Goal: Task Accomplishment & Management: Manage account settings

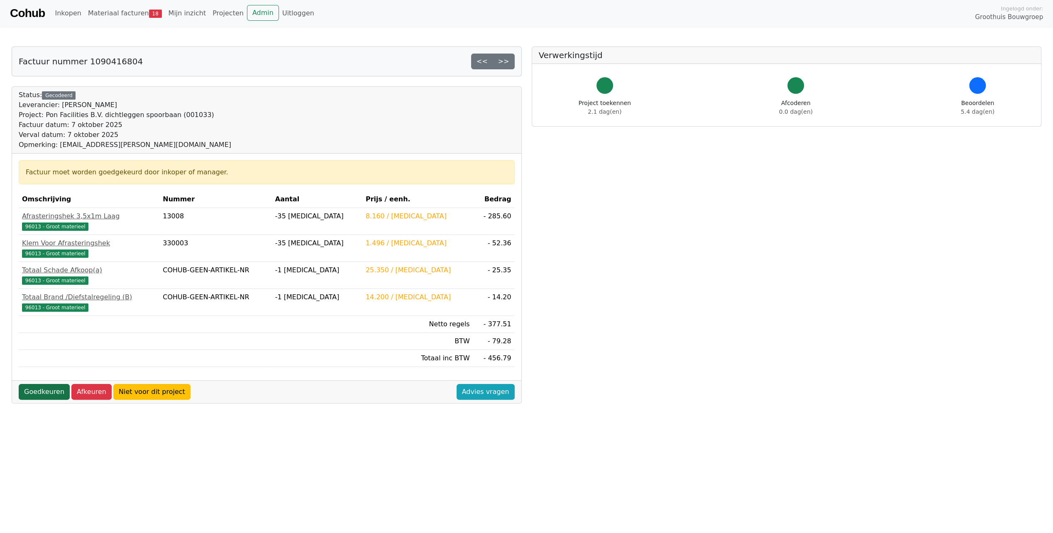
click at [42, 392] on link "Goedkeuren" at bounding box center [44, 392] width 51 height 16
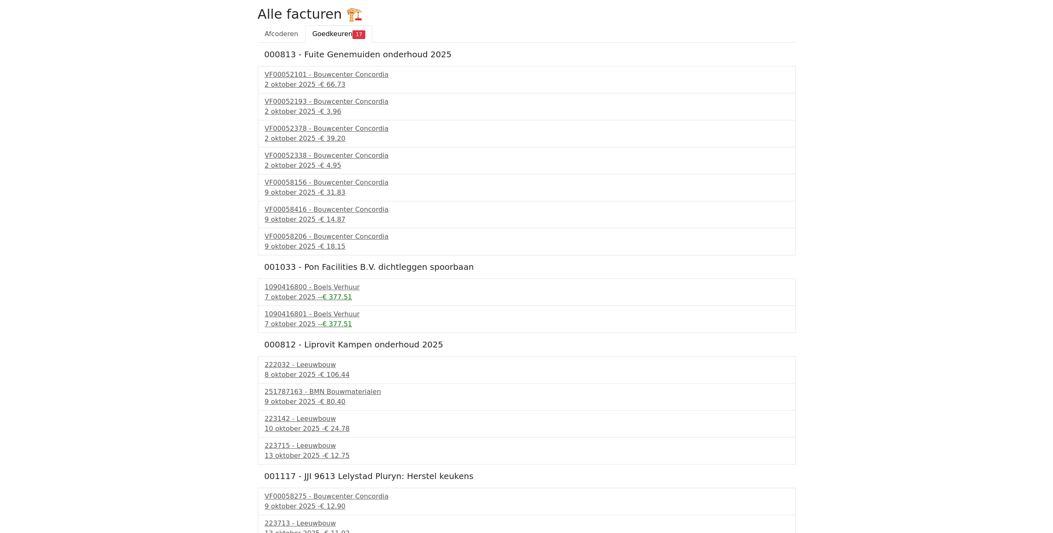
scroll to position [134, 0]
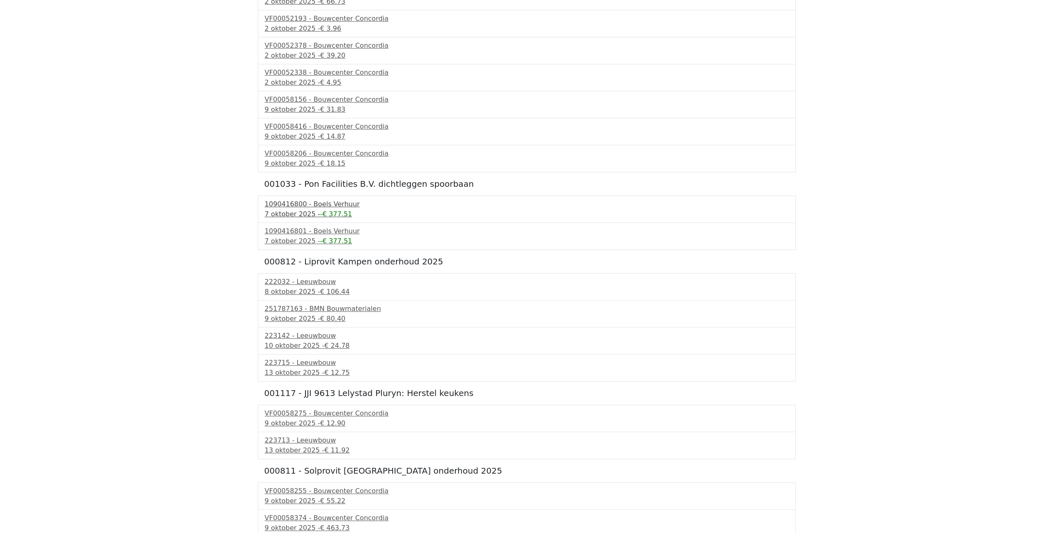
click at [305, 211] on div "7 oktober 2025 - -€ 377.51" at bounding box center [527, 214] width 524 height 10
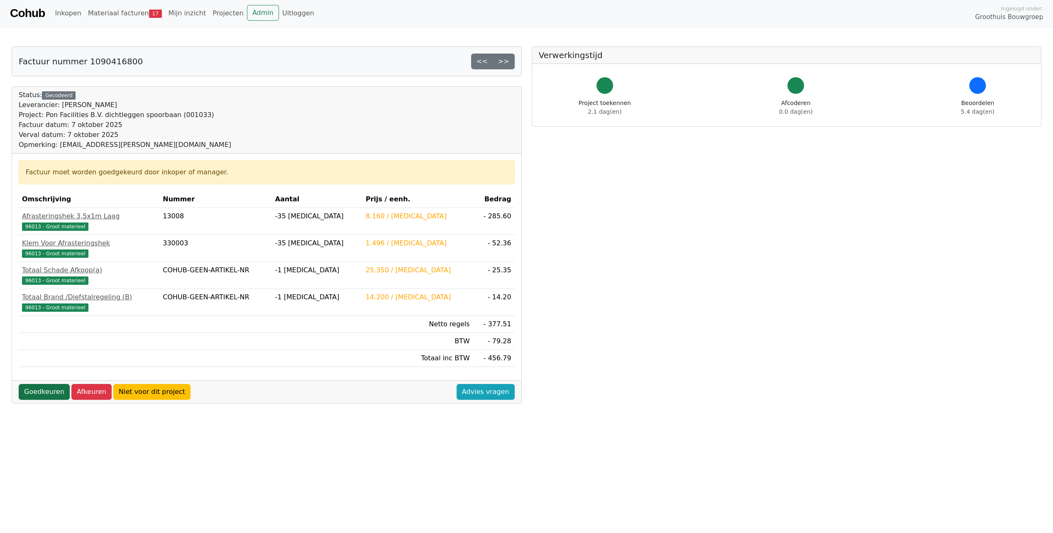
click at [37, 384] on link "Goedkeuren" at bounding box center [44, 392] width 51 height 16
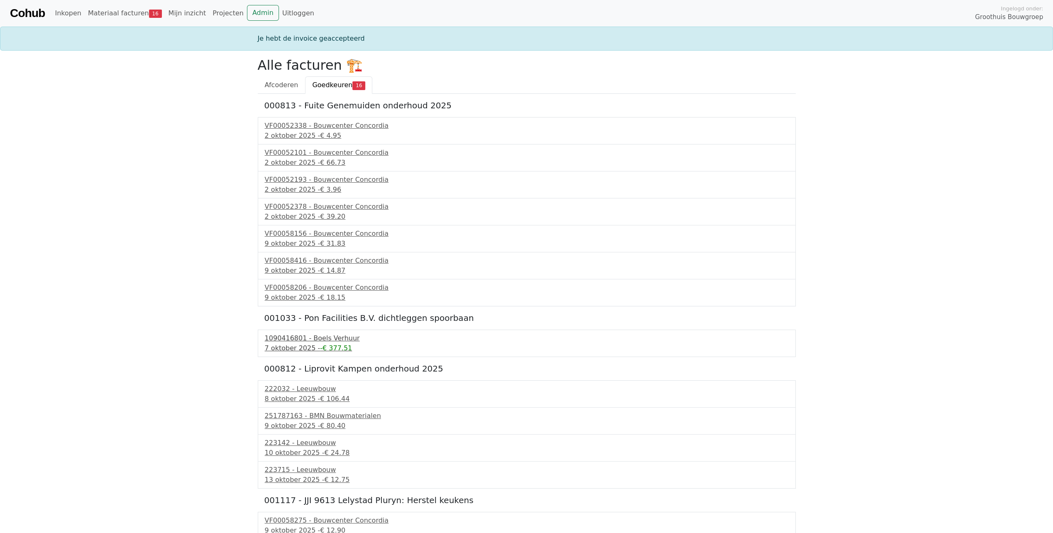
click at [304, 349] on div "7 oktober 2025 - -€ 377.51" at bounding box center [527, 348] width 524 height 10
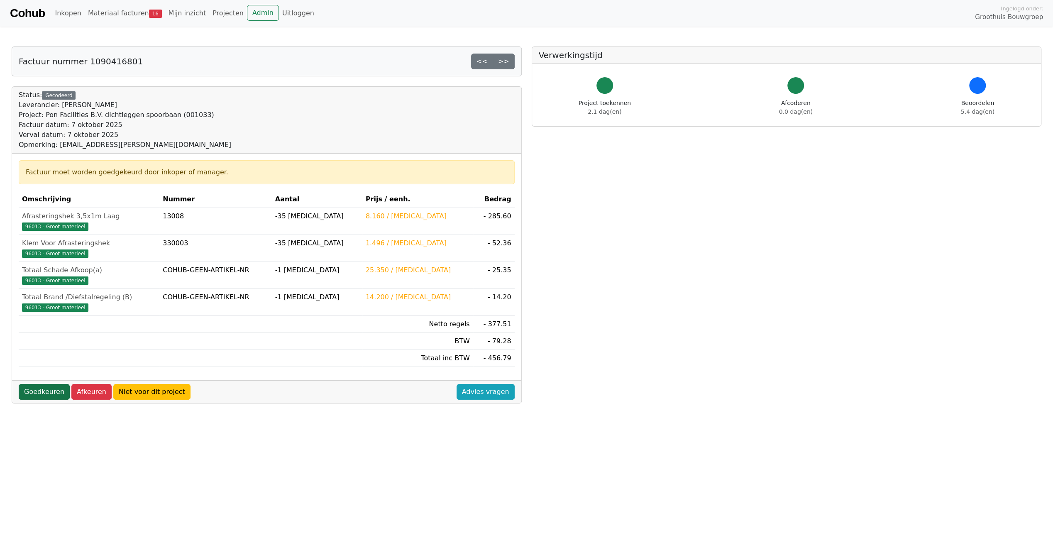
click at [35, 388] on link "Goedkeuren" at bounding box center [44, 392] width 51 height 16
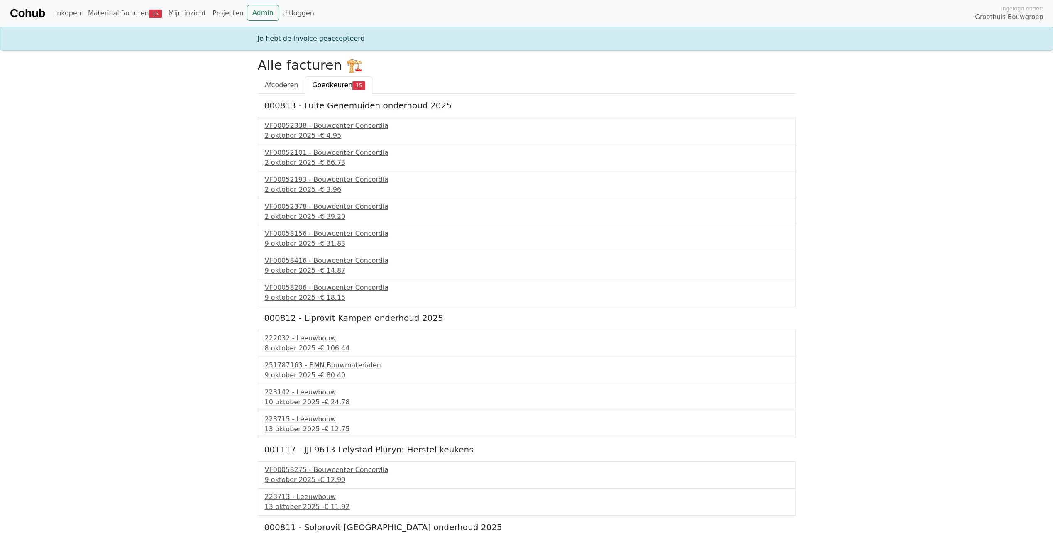
click at [317, 85] on span "Goedkeuren" at bounding box center [332, 85] width 40 height 8
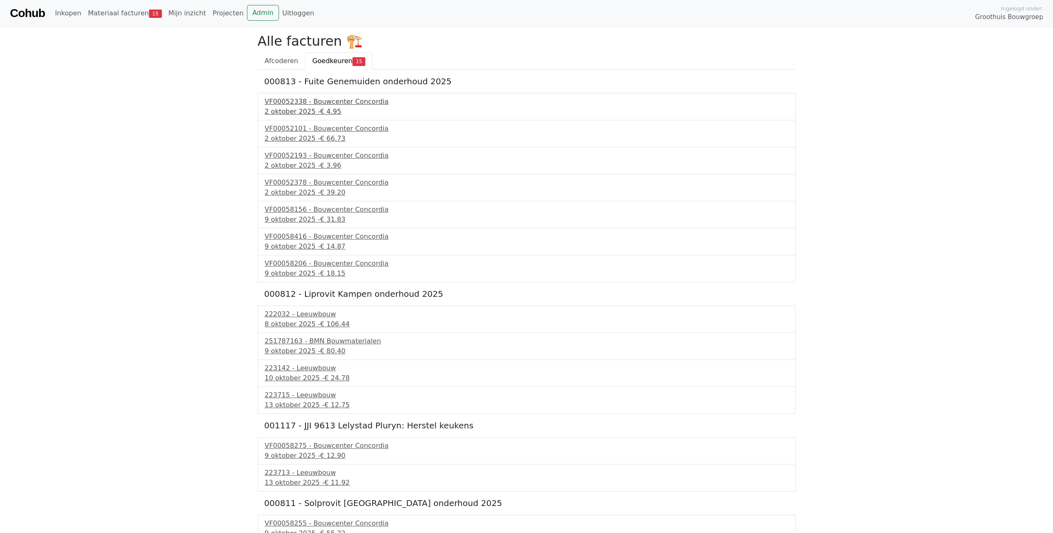
click at [315, 106] on div "VF00052338 - Bouwcenter Concordia" at bounding box center [527, 102] width 524 height 10
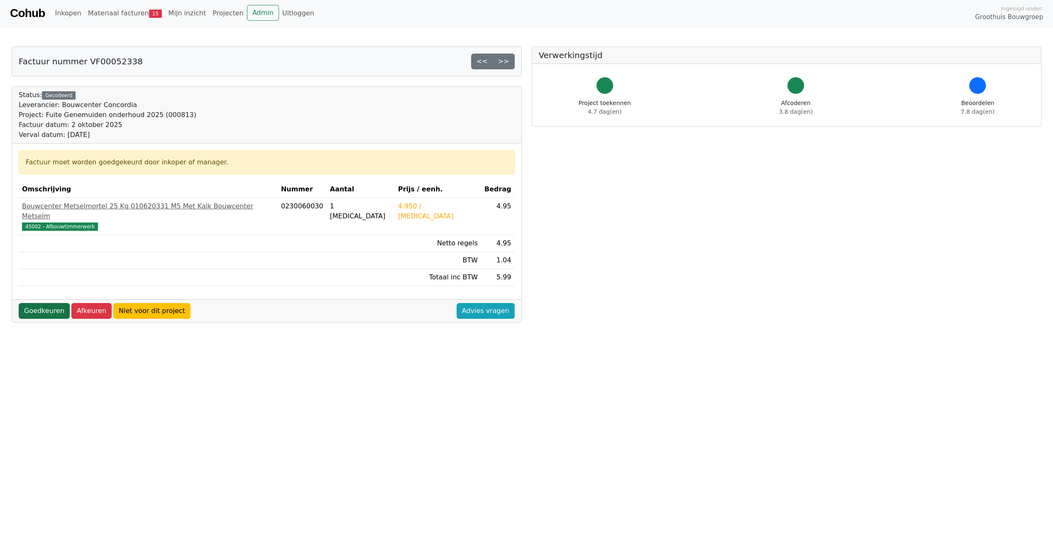
click at [48, 303] on link "Goedkeuren" at bounding box center [44, 311] width 51 height 16
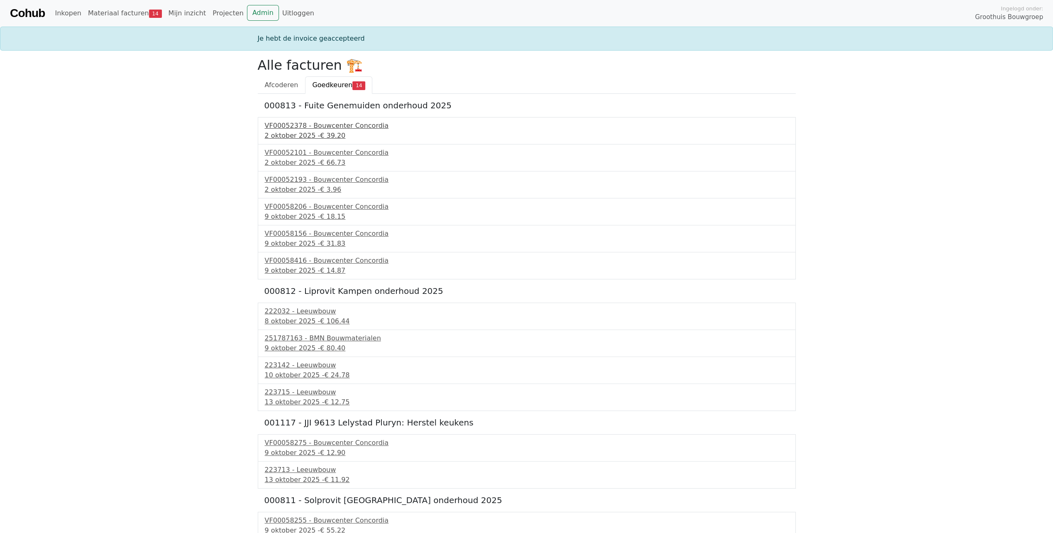
click at [324, 126] on div "VF00052378 - Bouwcenter Concordia" at bounding box center [527, 126] width 524 height 10
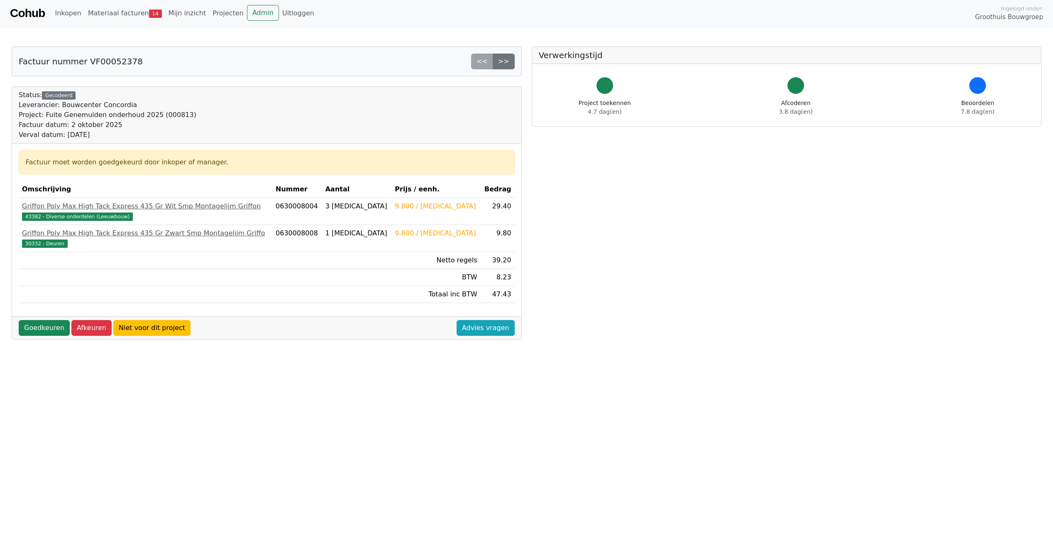
click at [51, 316] on div "Goedkeuren Afkeuren Niet voor dit project Advies vragen" at bounding box center [266, 327] width 509 height 23
click at [48, 320] on link "Goedkeuren" at bounding box center [44, 328] width 51 height 16
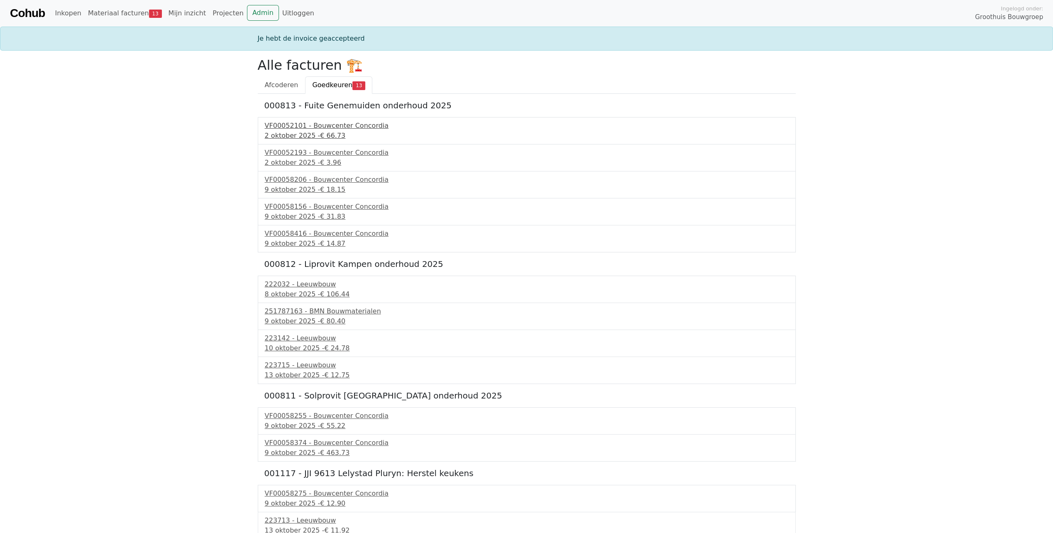
click at [322, 132] on span "€ 66.73" at bounding box center [332, 136] width 25 height 8
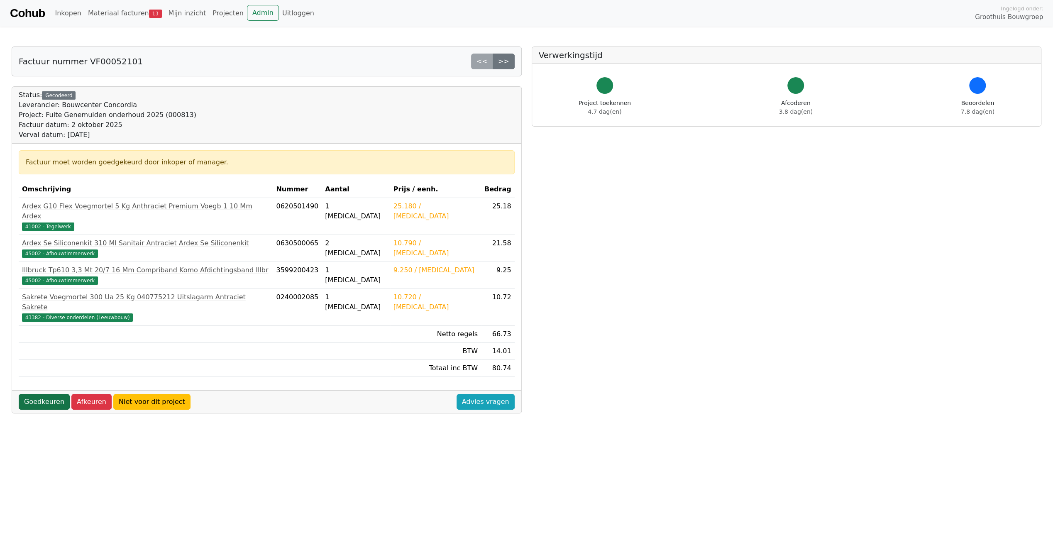
click at [44, 394] on link "Goedkeuren" at bounding box center [44, 402] width 51 height 16
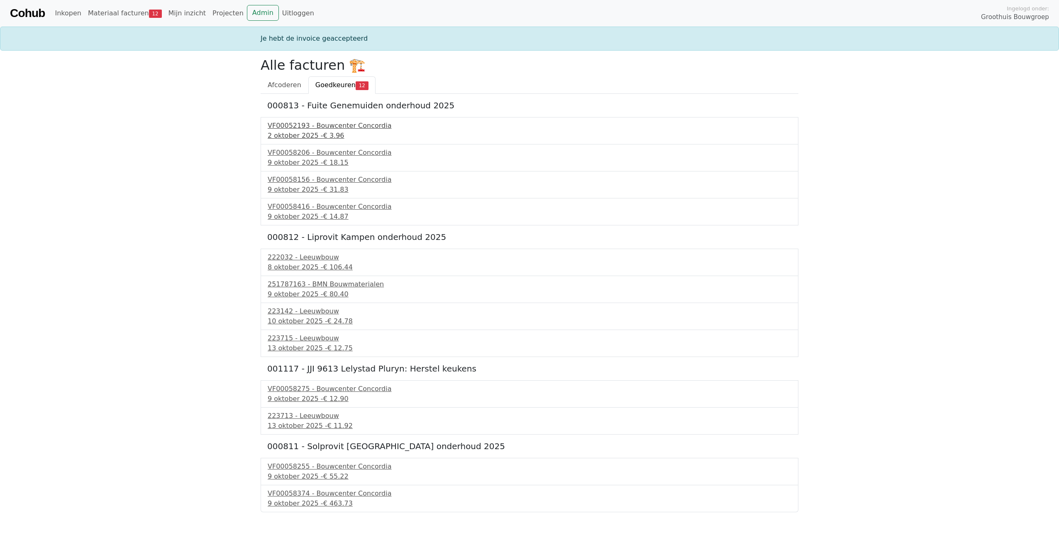
click at [302, 136] on div "2 oktober 2025 - € 3.96" at bounding box center [530, 136] width 524 height 10
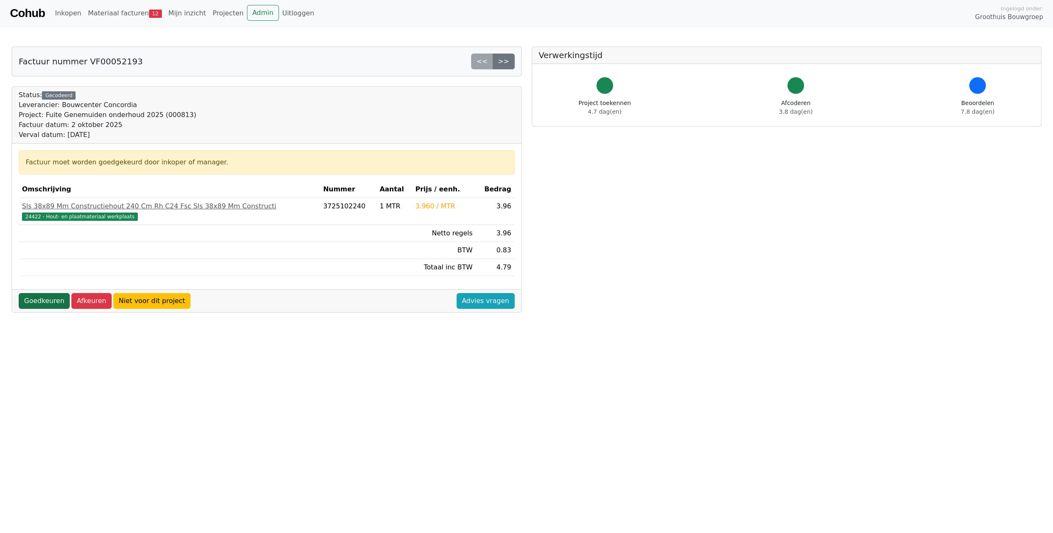
click at [54, 295] on link "Goedkeuren" at bounding box center [44, 301] width 51 height 16
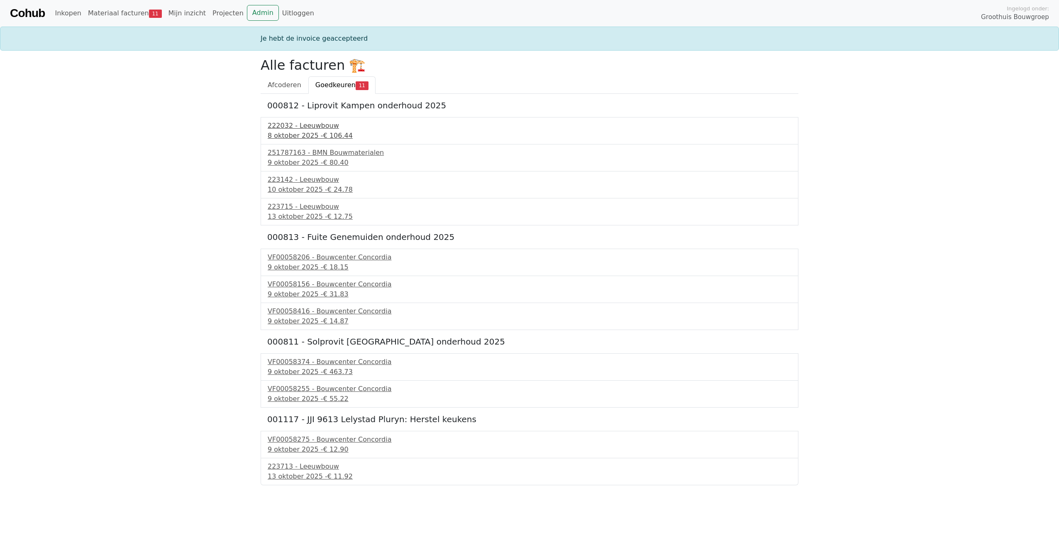
click at [301, 134] on div "[DATE] - € 106.44" at bounding box center [530, 136] width 524 height 10
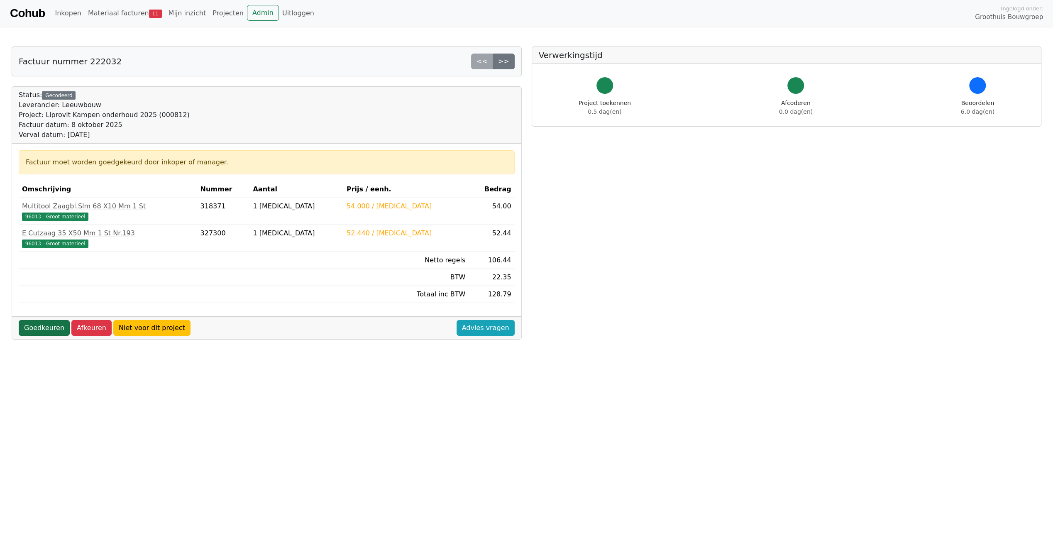
click at [34, 325] on link "Goedkeuren" at bounding box center [44, 328] width 51 height 16
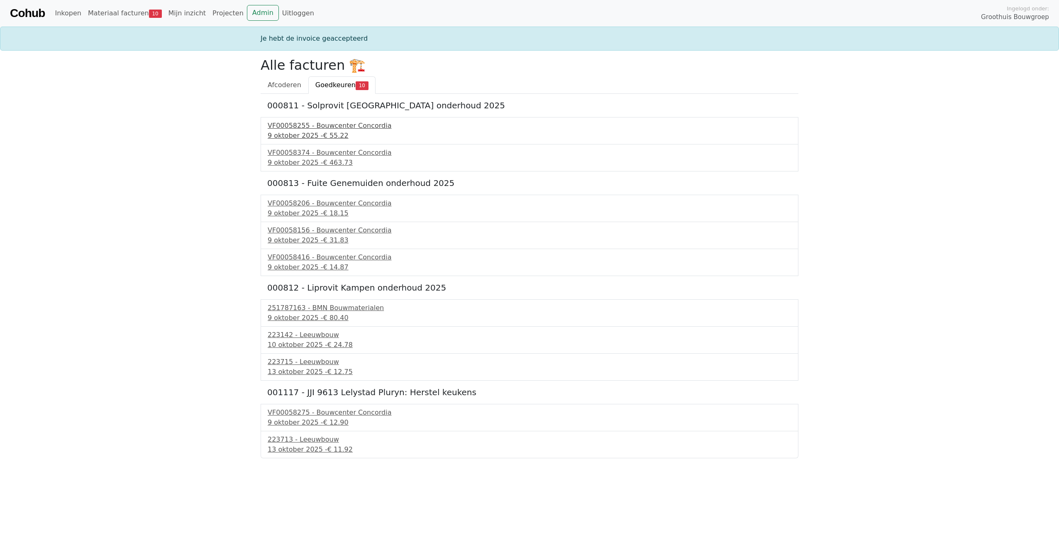
click at [305, 133] on div "9 oktober 2025 - € 55.22" at bounding box center [530, 136] width 524 height 10
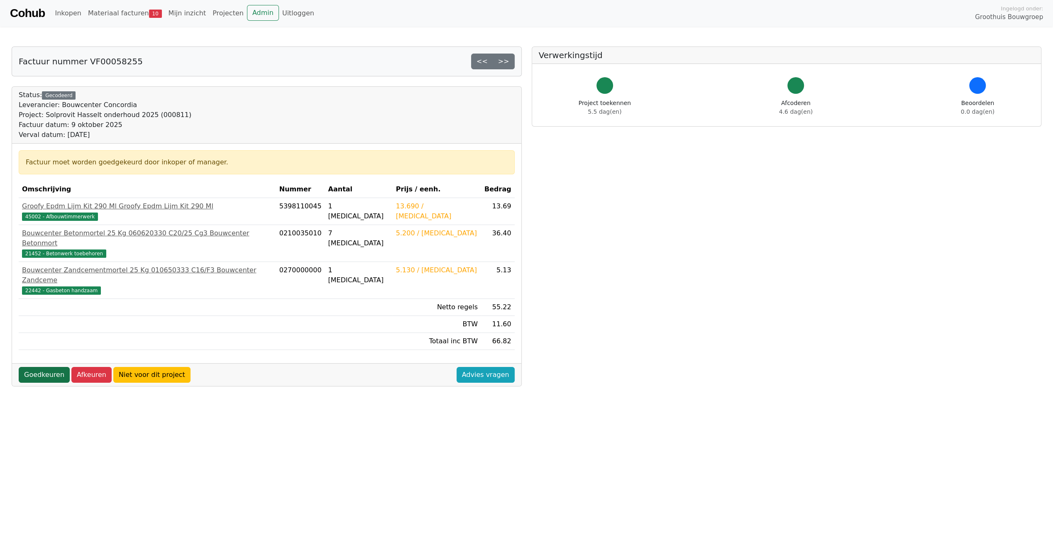
click at [43, 367] on link "Goedkeuren" at bounding box center [44, 375] width 51 height 16
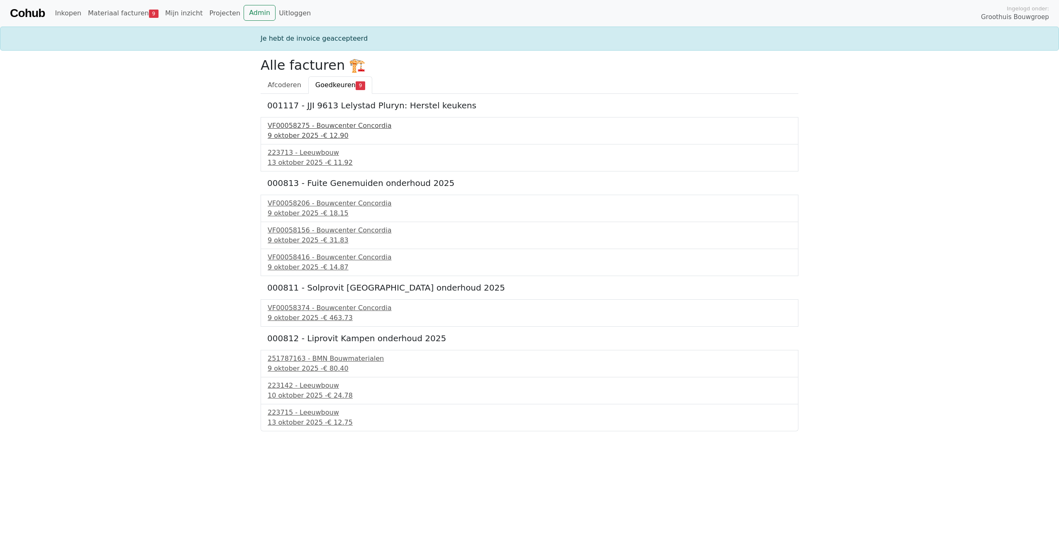
click at [306, 131] on div "9 oktober 2025 - € 12.90" at bounding box center [530, 136] width 524 height 10
